Goal: Transaction & Acquisition: Purchase product/service

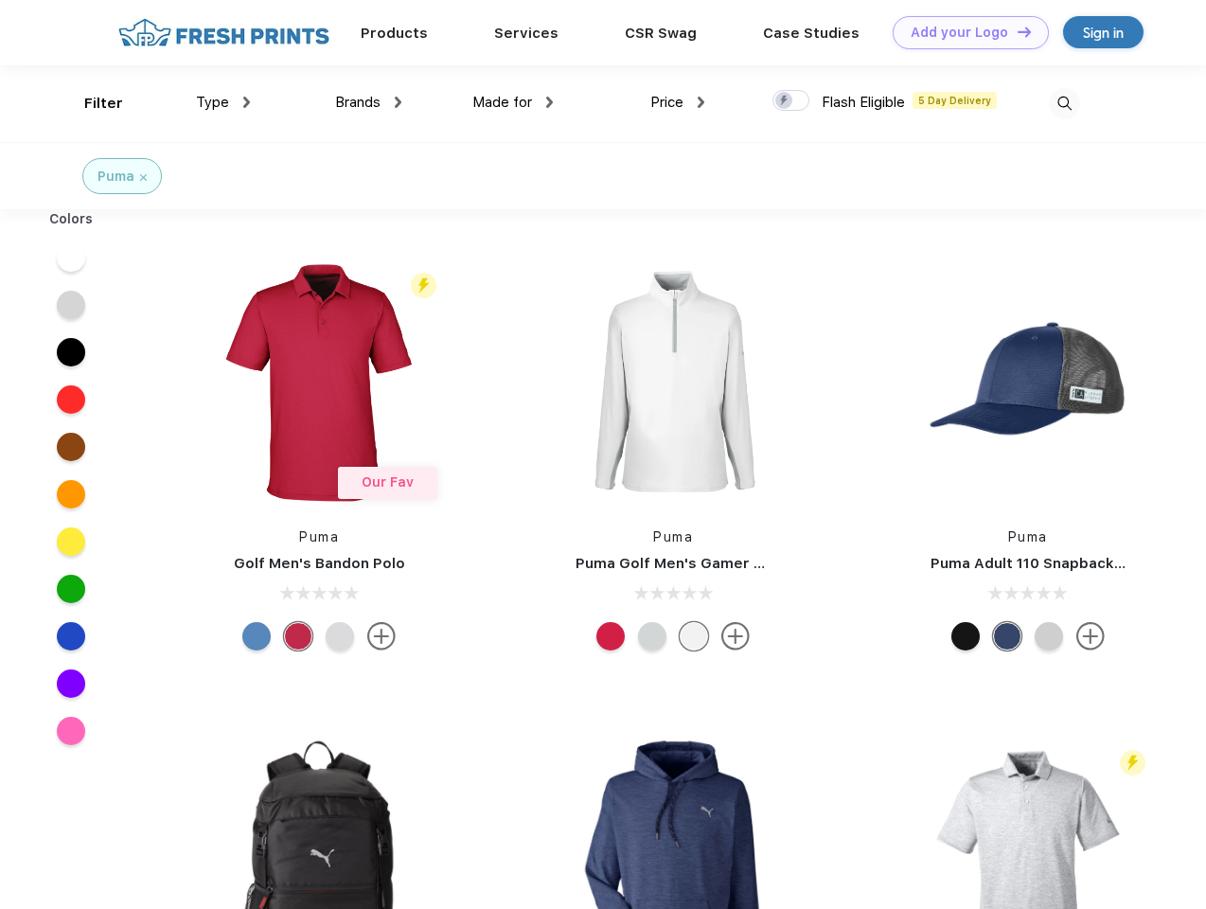
click at [964, 32] on link "Add your Logo Design Tool" at bounding box center [971, 32] width 156 height 33
click at [0, 0] on div "Design Tool" at bounding box center [0, 0] width 0 height 0
click at [1016, 31] on link "Add your Logo Design Tool" at bounding box center [971, 32] width 156 height 33
click at [91, 103] on div "Filter" at bounding box center [103, 104] width 39 height 22
click at [223, 102] on span "Type" at bounding box center [212, 102] width 33 height 17
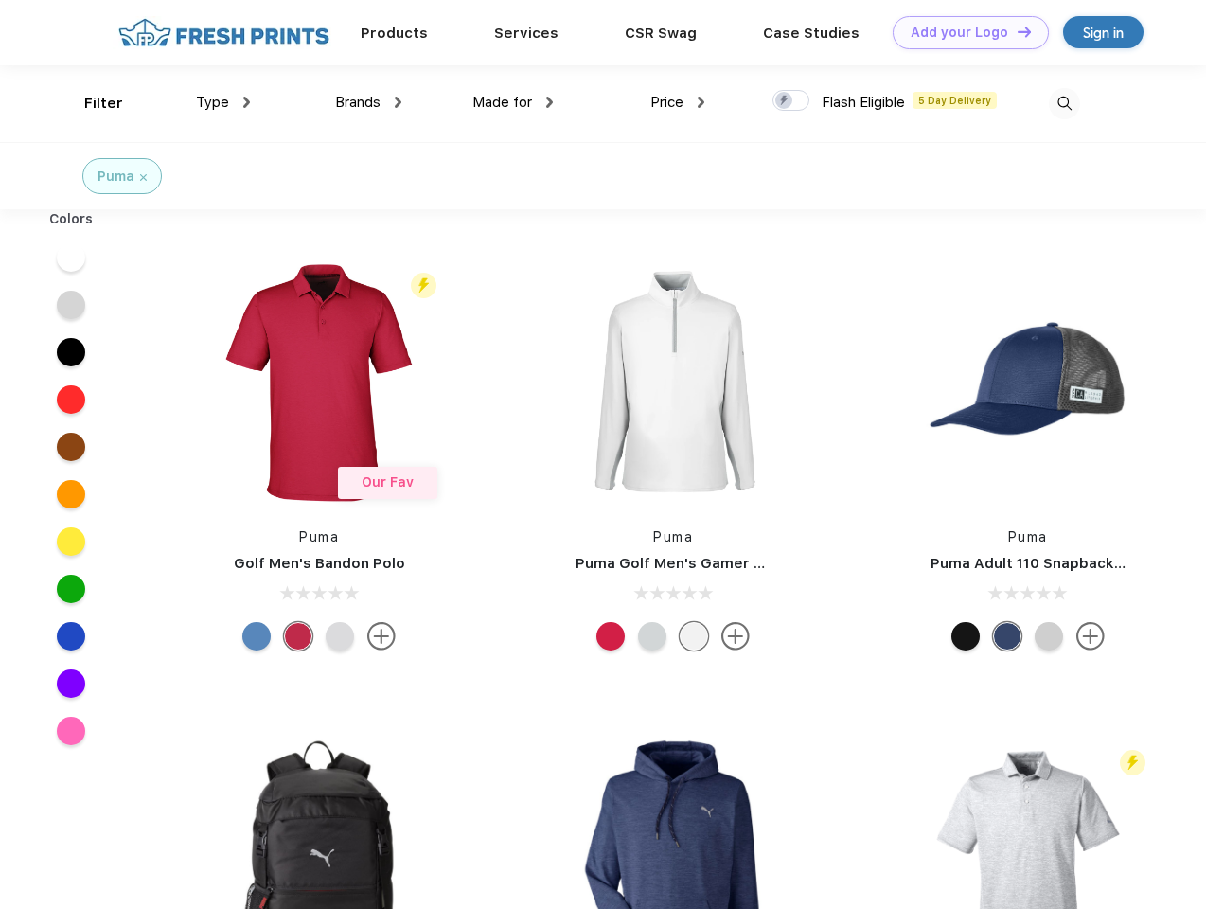
click at [368, 102] on span "Brands" at bounding box center [357, 102] width 45 height 17
click at [513, 102] on span "Made for" at bounding box center [502, 102] width 60 height 17
click at [678, 102] on span "Price" at bounding box center [667, 102] width 33 height 17
click at [792, 101] on div at bounding box center [791, 100] width 37 height 21
click at [785, 101] on input "checkbox" at bounding box center [779, 95] width 12 height 12
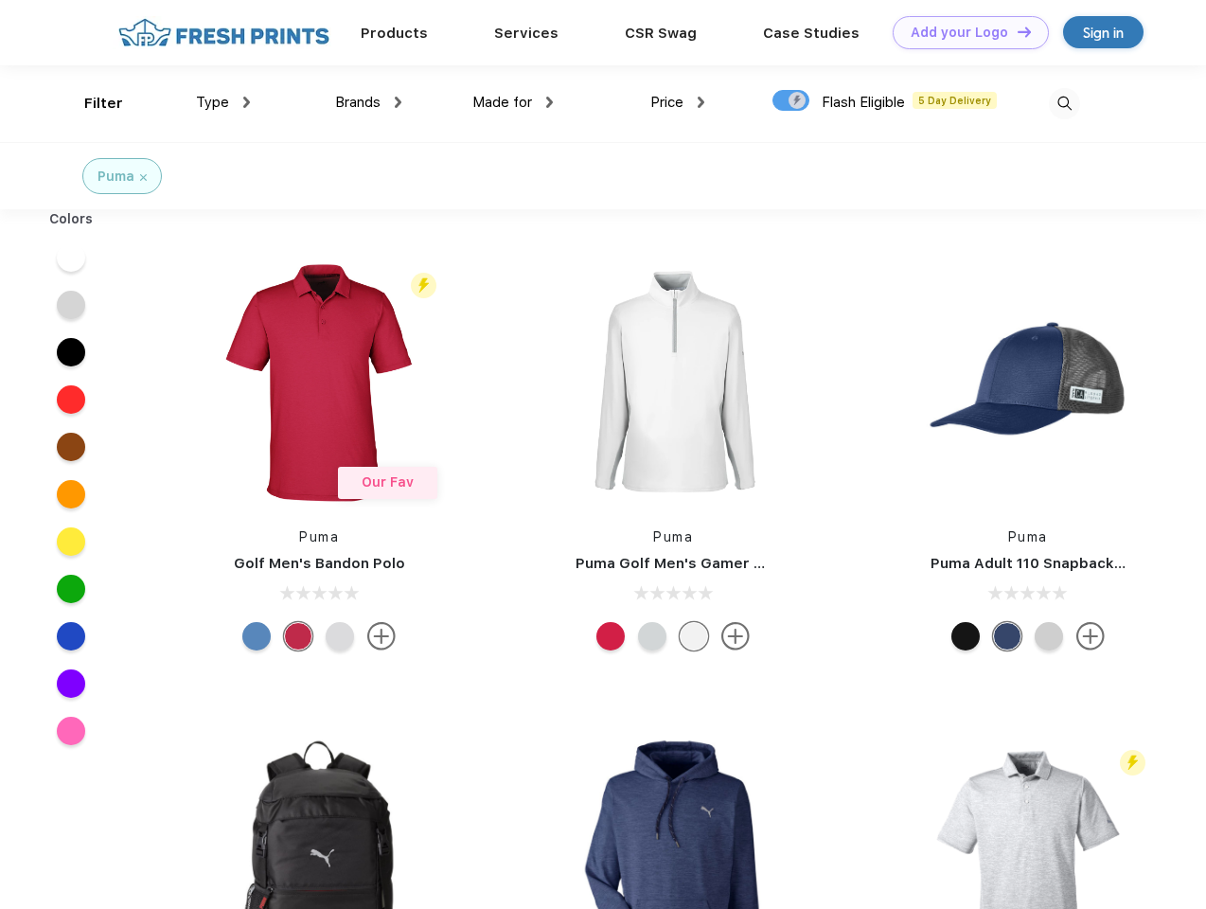
click at [1064, 103] on img at bounding box center [1064, 103] width 31 height 31
